Goal: Task Accomplishment & Management: Manage account settings

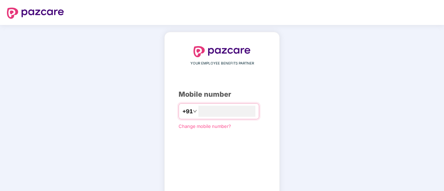
type input "**********"
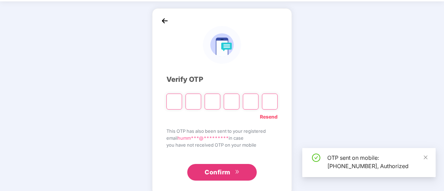
scroll to position [35, 0]
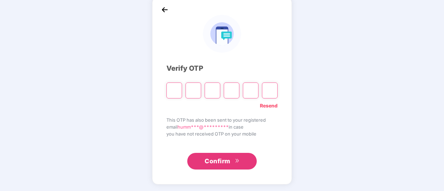
type input "*"
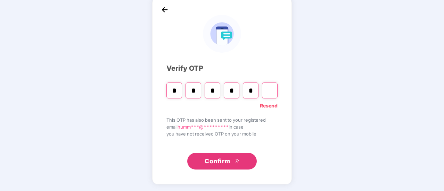
type input "*"
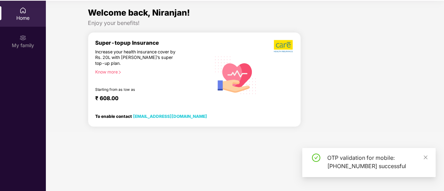
scroll to position [39, 0]
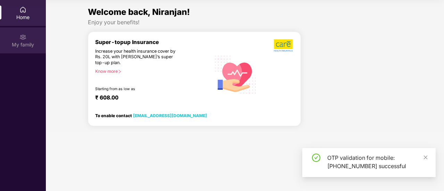
click at [14, 43] on div "My family" at bounding box center [23, 44] width 46 height 7
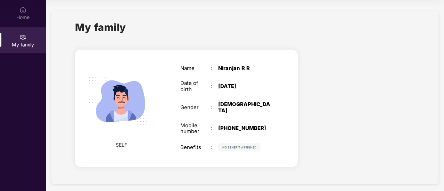
click at [237, 143] on img at bounding box center [239, 147] width 42 height 8
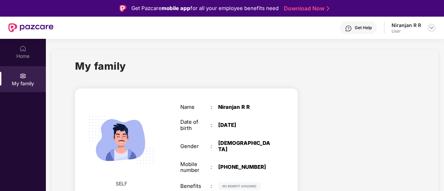
click at [429, 28] on img at bounding box center [432, 28] width 6 height 6
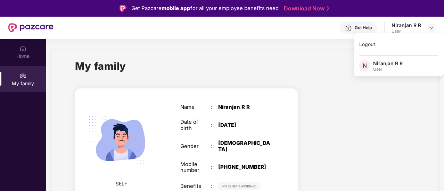
click at [273, 85] on div "SELF Name : [PERSON_NAME] Date of birth : [DEMOGRAPHIC_DATA] Gender : [DEMOGRAP…" at bounding box center [186, 148] width 234 height 133
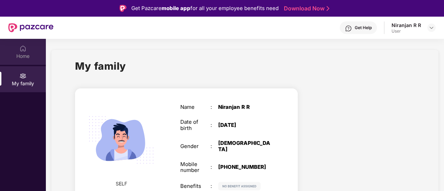
click at [17, 57] on div "Home" at bounding box center [23, 56] width 46 height 7
